Goal: Information Seeking & Learning: Learn about a topic

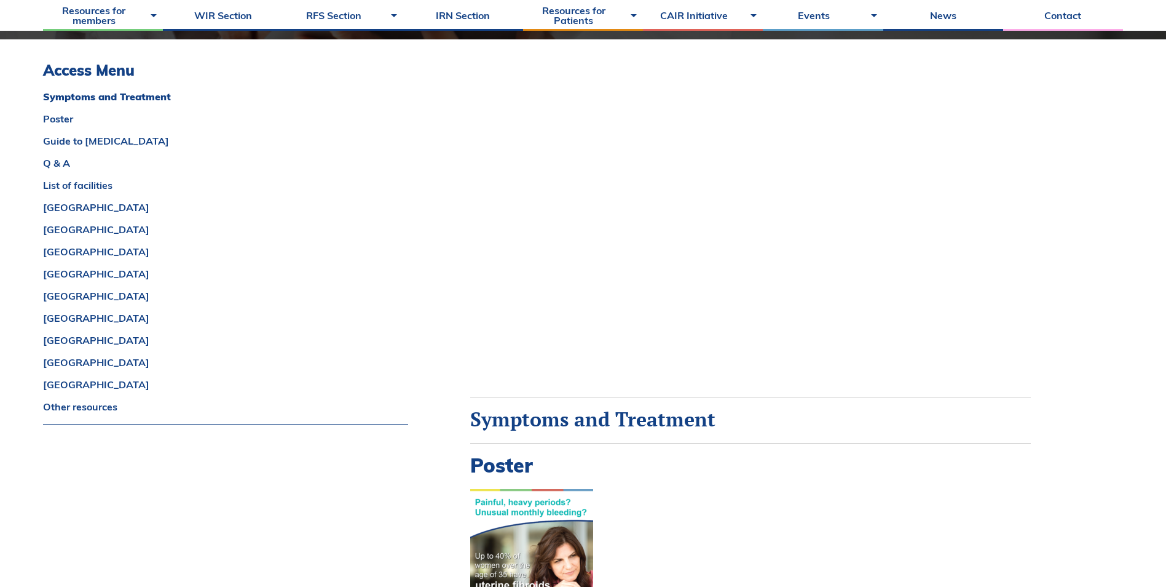
scroll to position [615, 0]
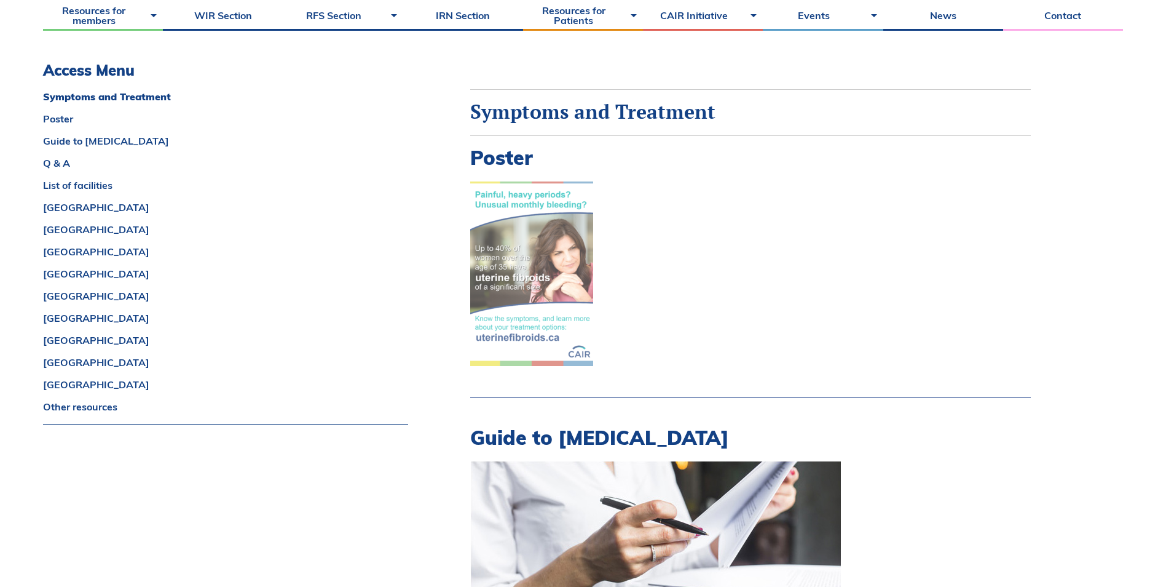
click at [548, 238] on img at bounding box center [531, 273] width 123 height 184
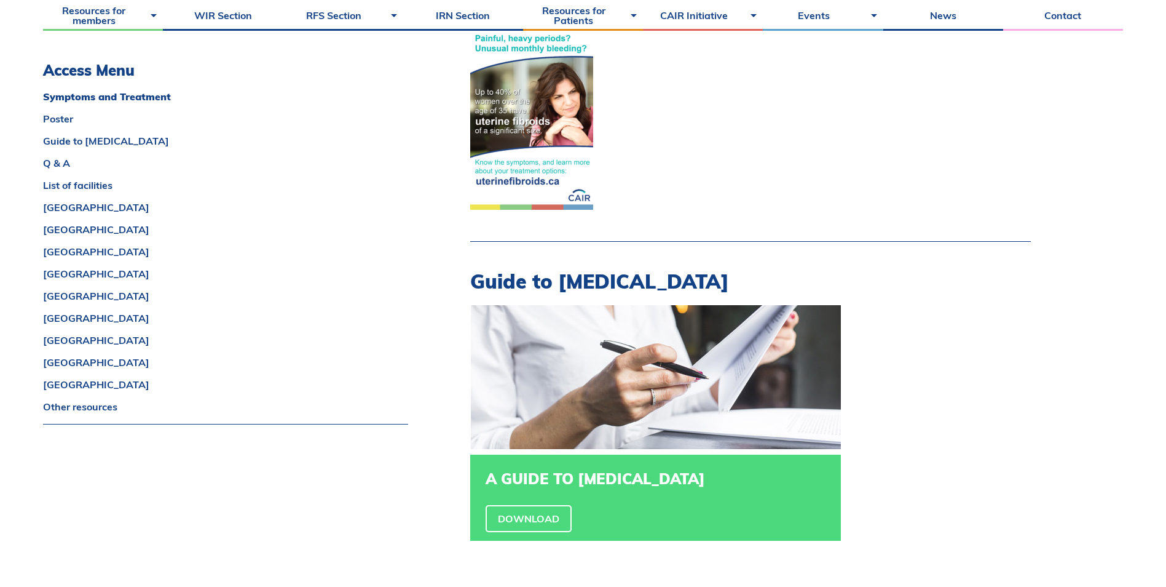
scroll to position [922, 0]
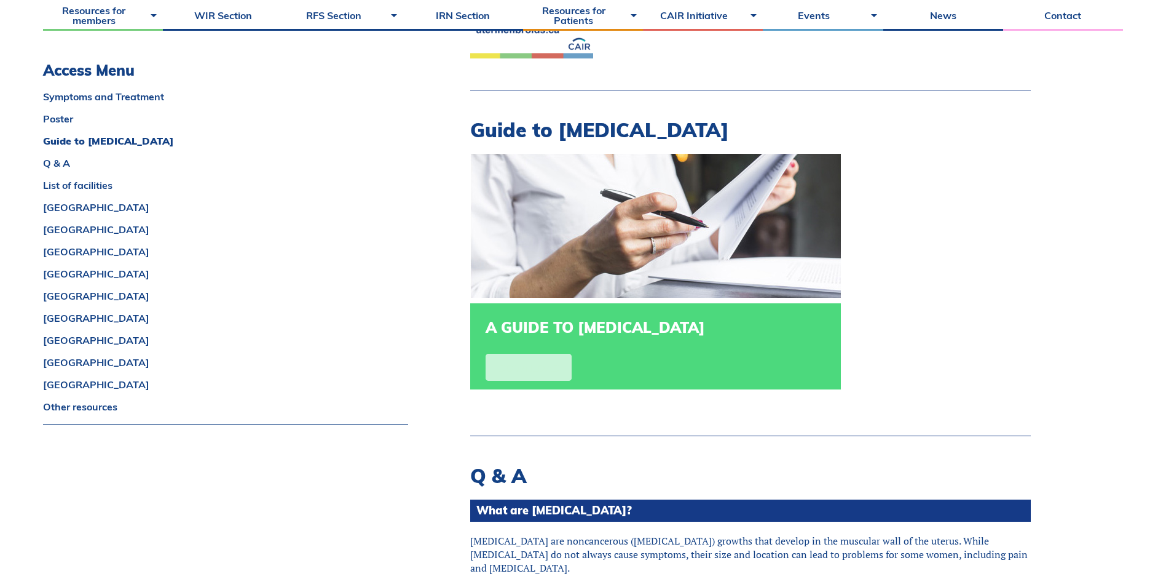
click at [522, 370] on link "Download" at bounding box center [529, 367] width 86 height 27
click at [528, 370] on link "Download" at bounding box center [529, 367] width 86 height 27
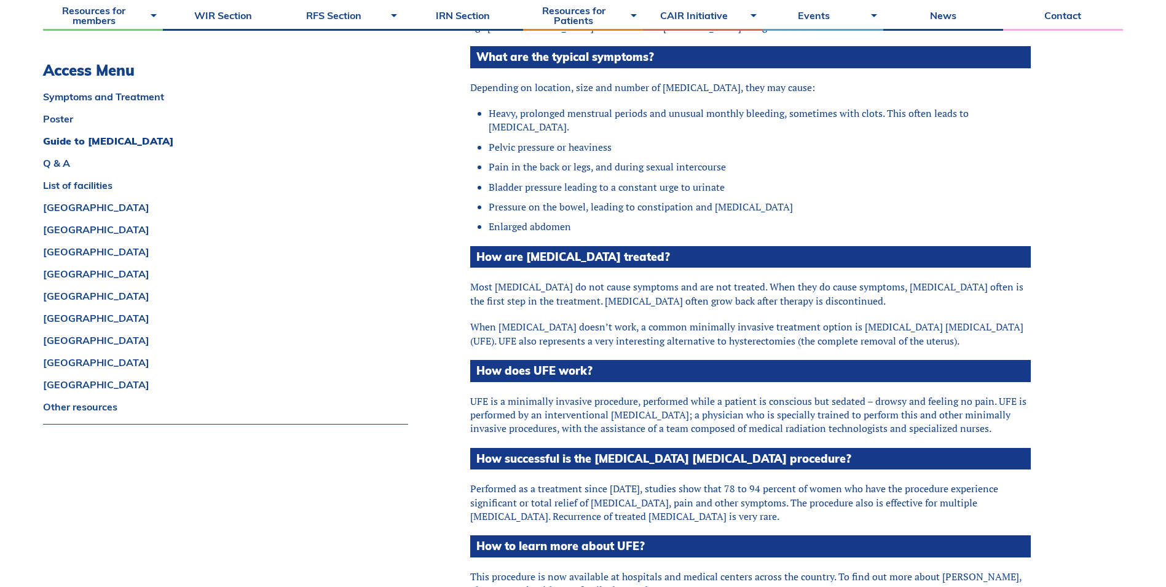
scroll to position [1230, 0]
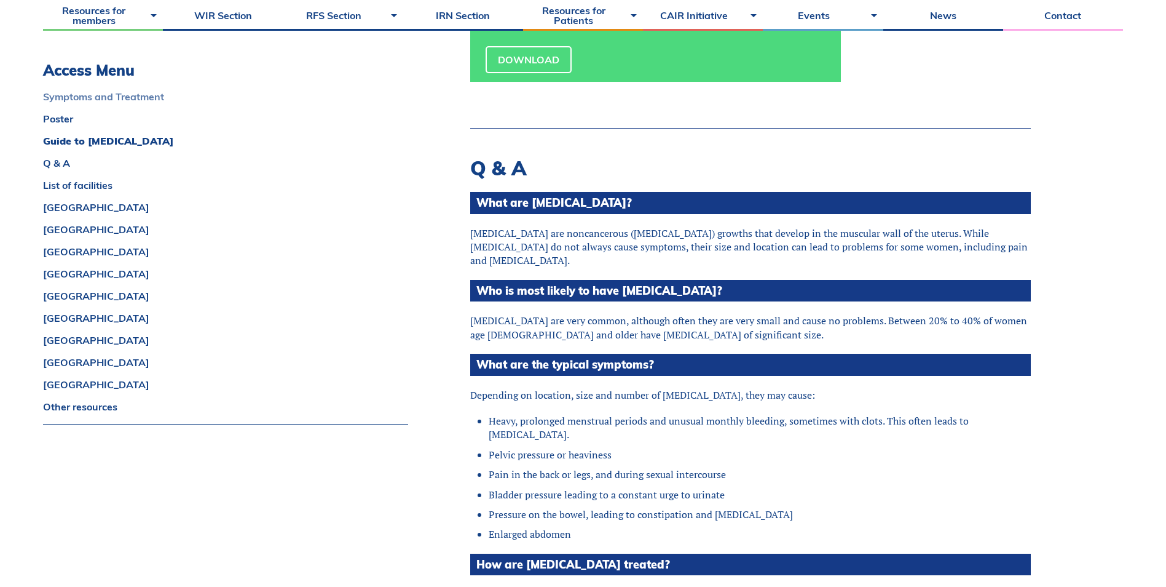
click at [81, 97] on link "Symptoms and Treatment" at bounding box center [225, 97] width 365 height 10
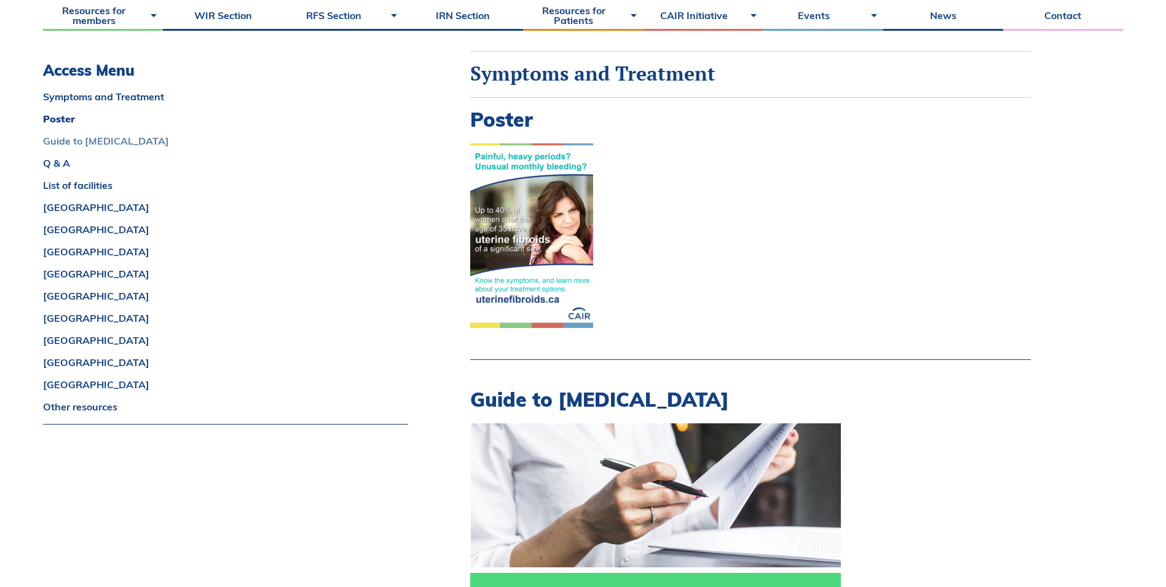
click at [100, 138] on link "Guide to [MEDICAL_DATA]" at bounding box center [225, 141] width 365 height 10
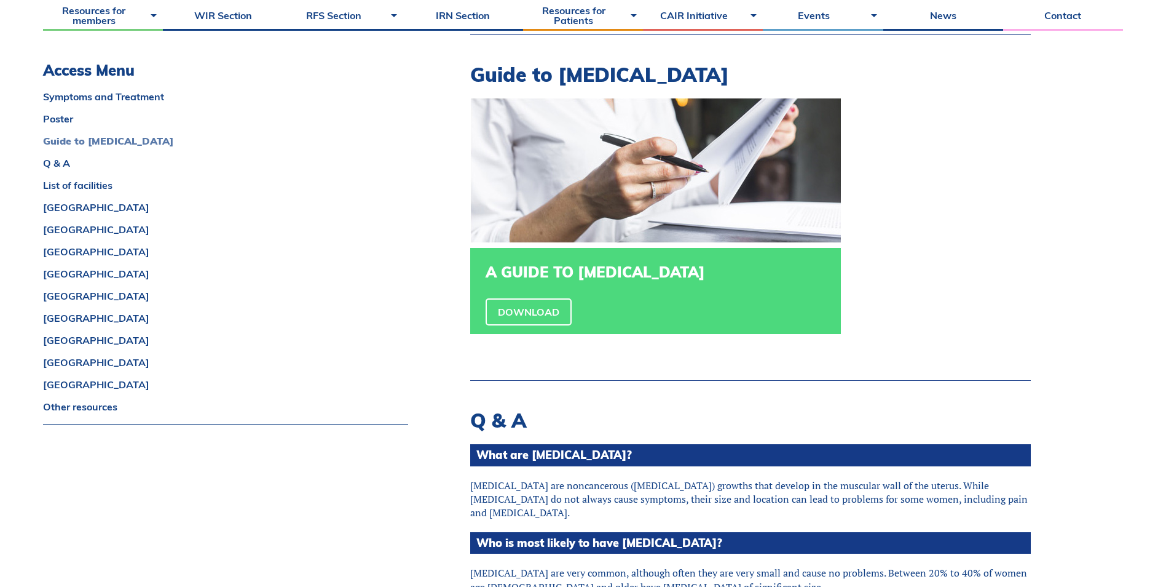
scroll to position [979, 0]
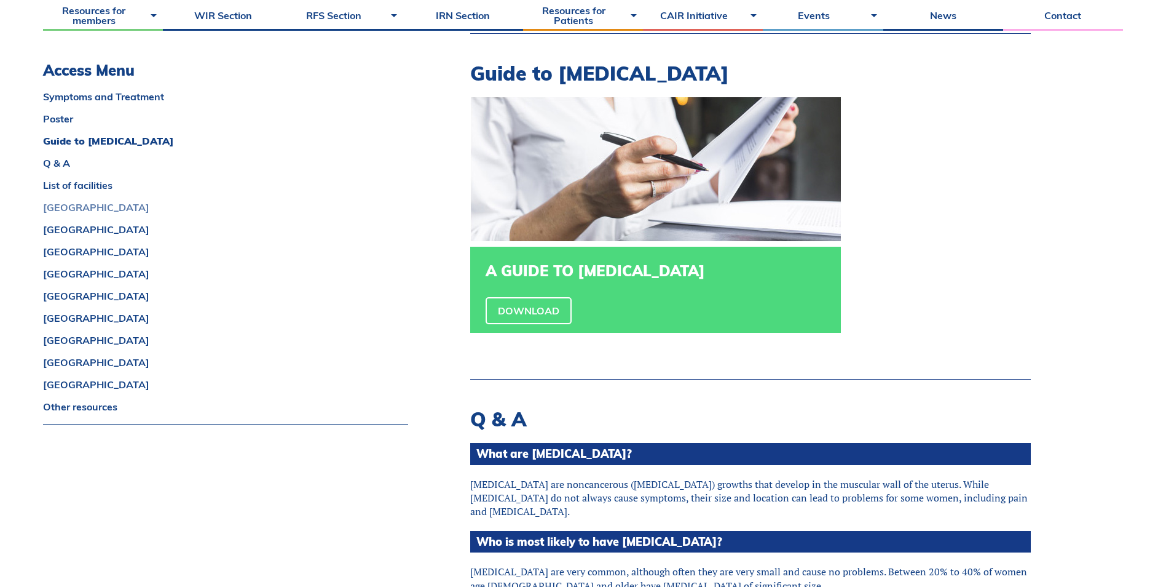
click at [66, 210] on link "[GEOGRAPHIC_DATA]" at bounding box center [225, 207] width 365 height 10
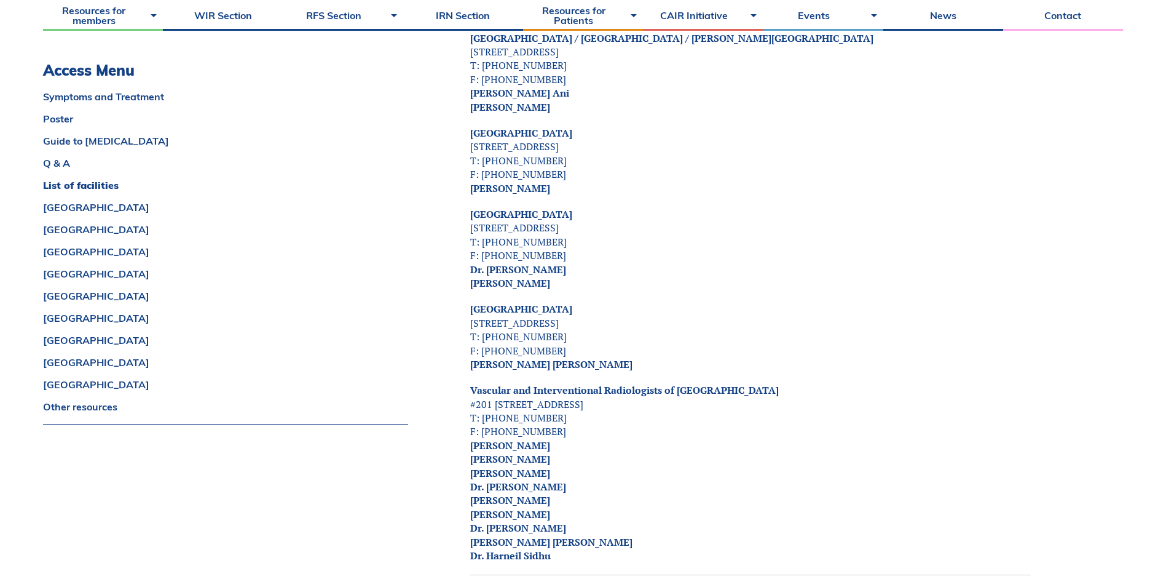
scroll to position [2091, 0]
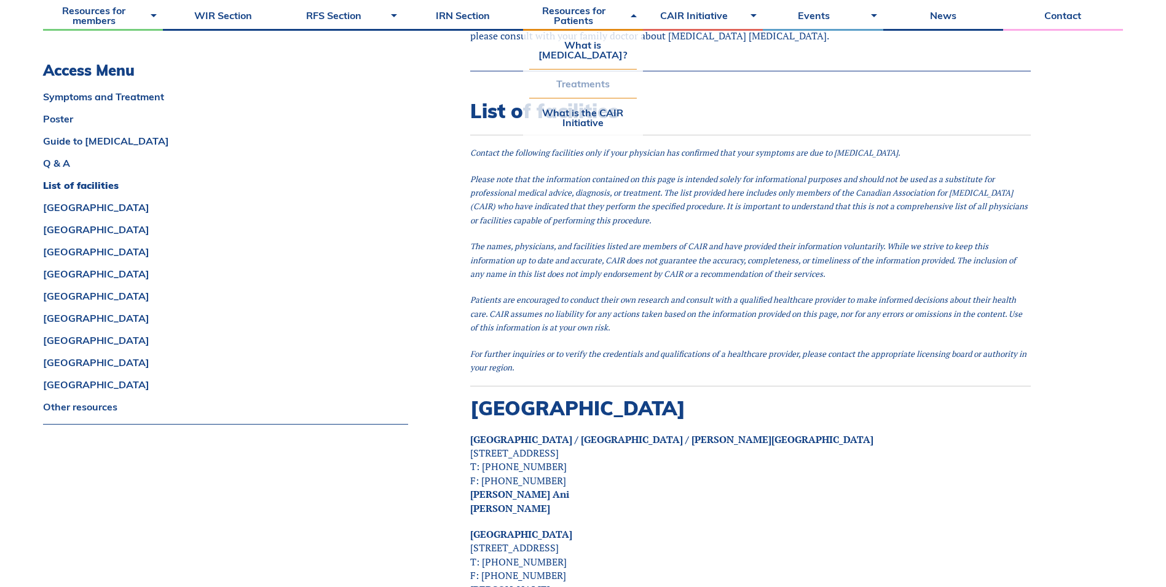
click at [588, 94] on link "Treatments" at bounding box center [583, 83] width 108 height 28
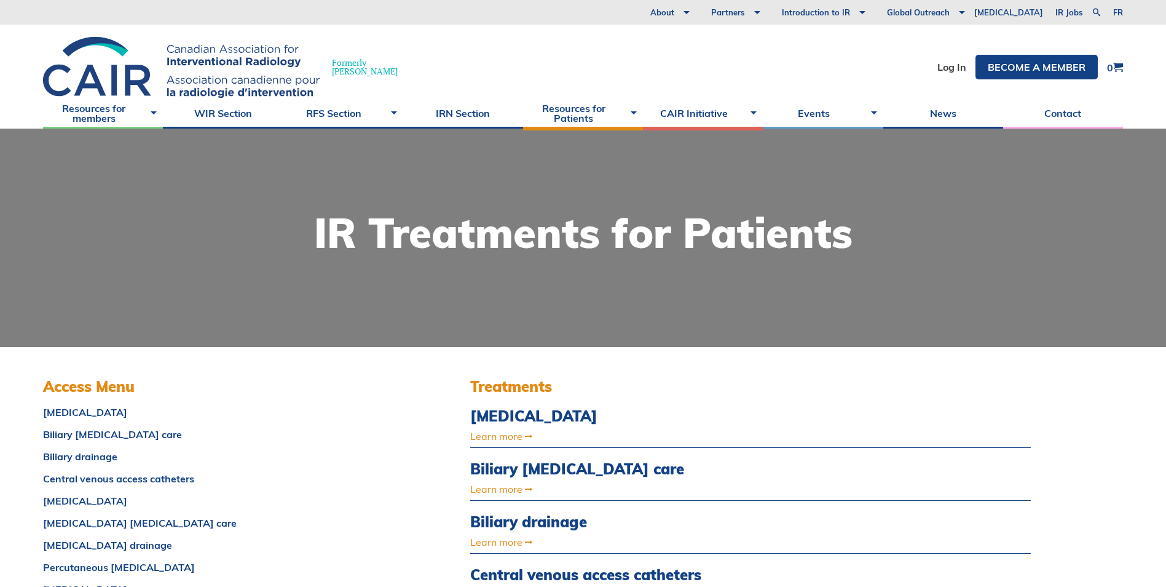
scroll to position [307, 0]
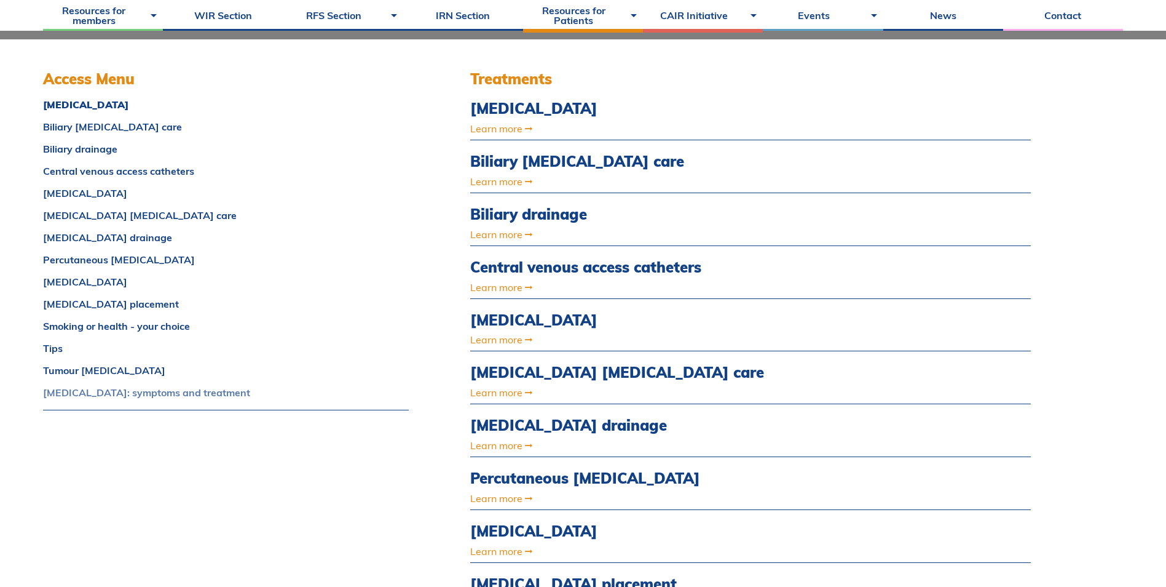
click at [135, 392] on link "[MEDICAL_DATA]: symptoms and treatment" at bounding box center [226, 392] width 366 height 10
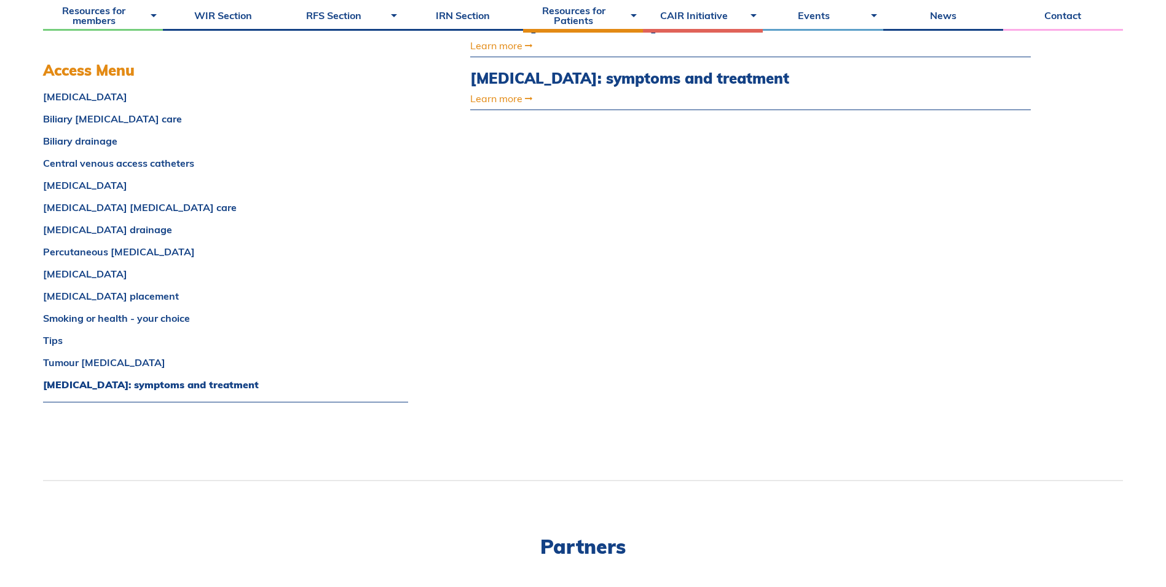
scroll to position [1032, 0]
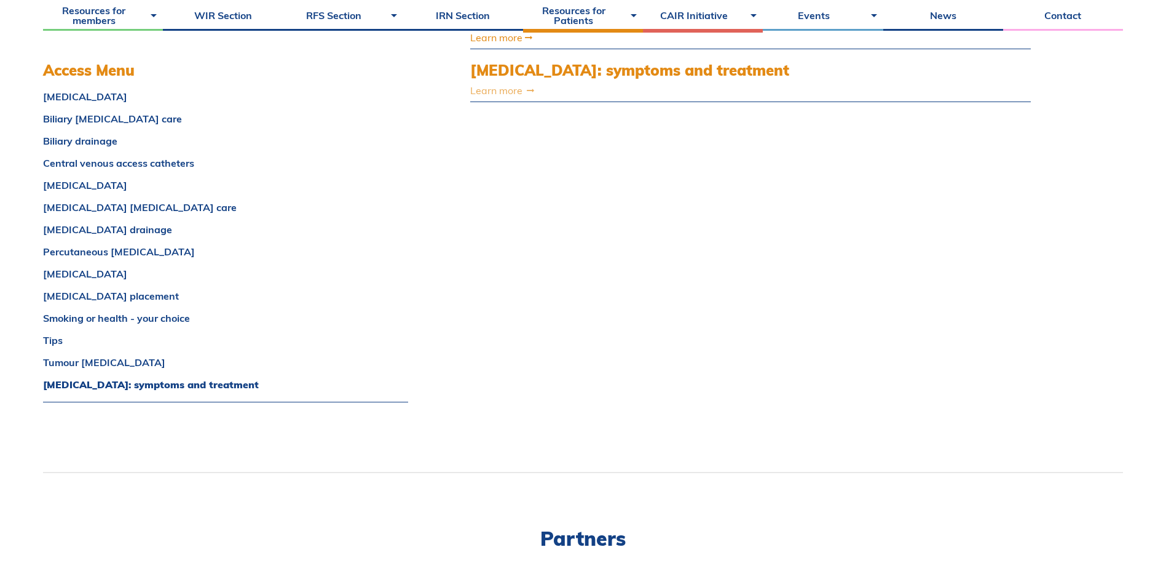
click at [513, 85] on link "Learn more" at bounding box center [666, 90] width 392 height 10
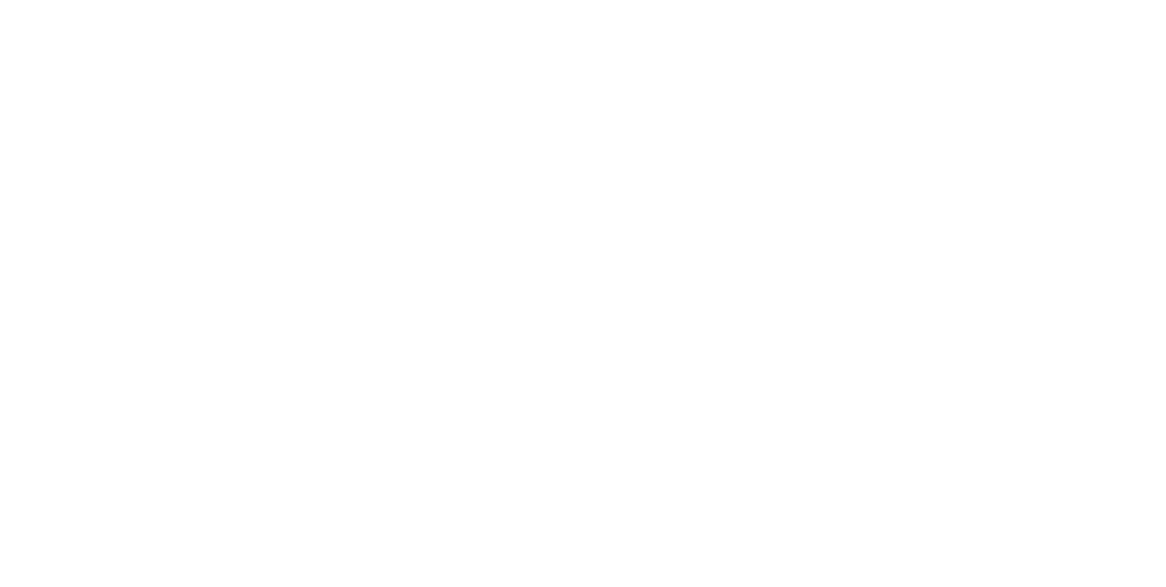
click at [557, 72] on div at bounding box center [583, 293] width 1166 height 587
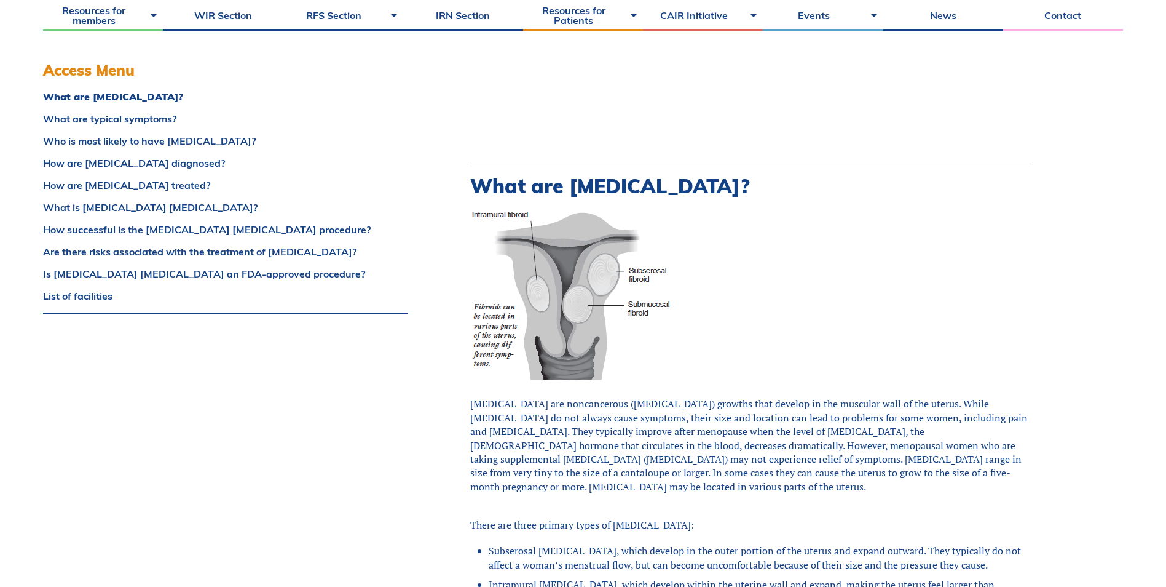
scroll to position [307, 0]
